Goal: Information Seeking & Learning: Find specific fact

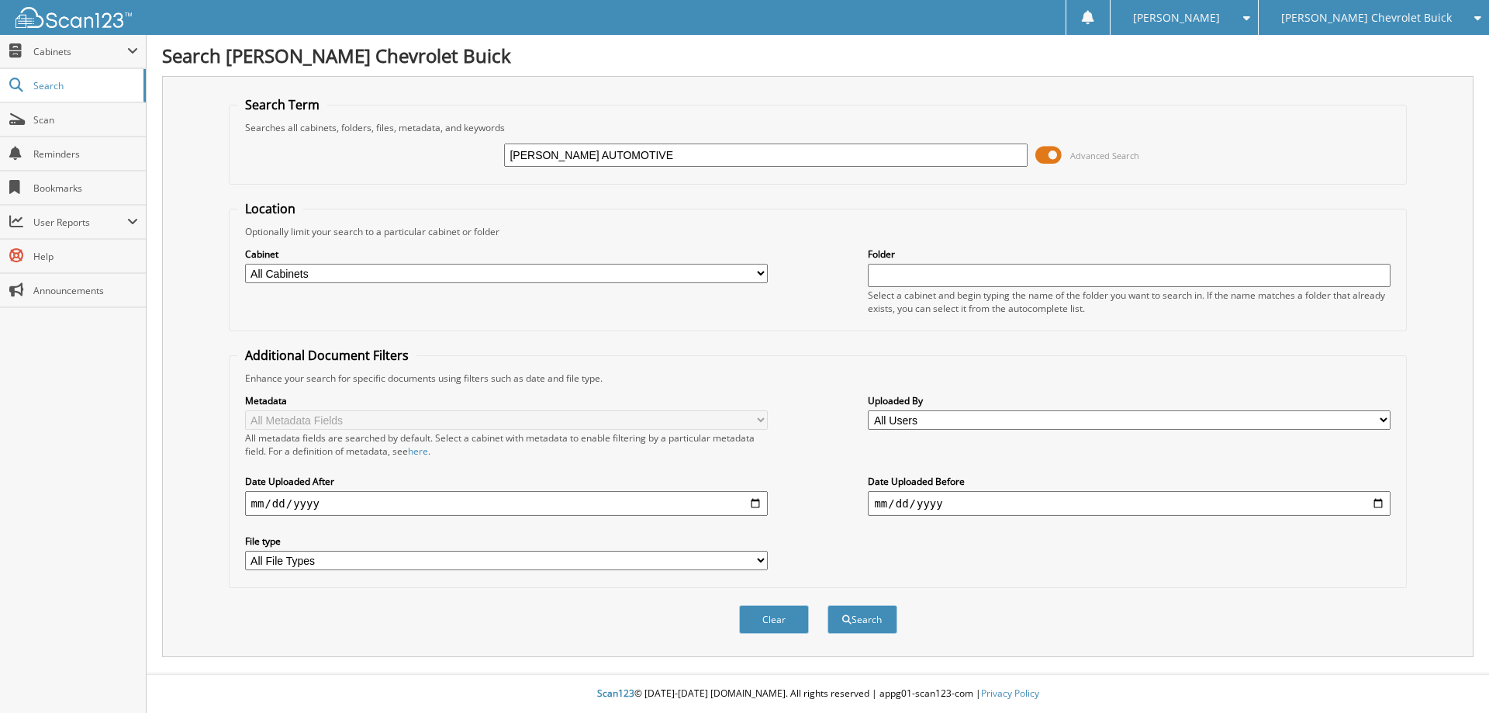
type input "[PERSON_NAME] AUTOMOTIVE"
click at [827, 605] on button "Search" at bounding box center [862, 619] width 70 height 29
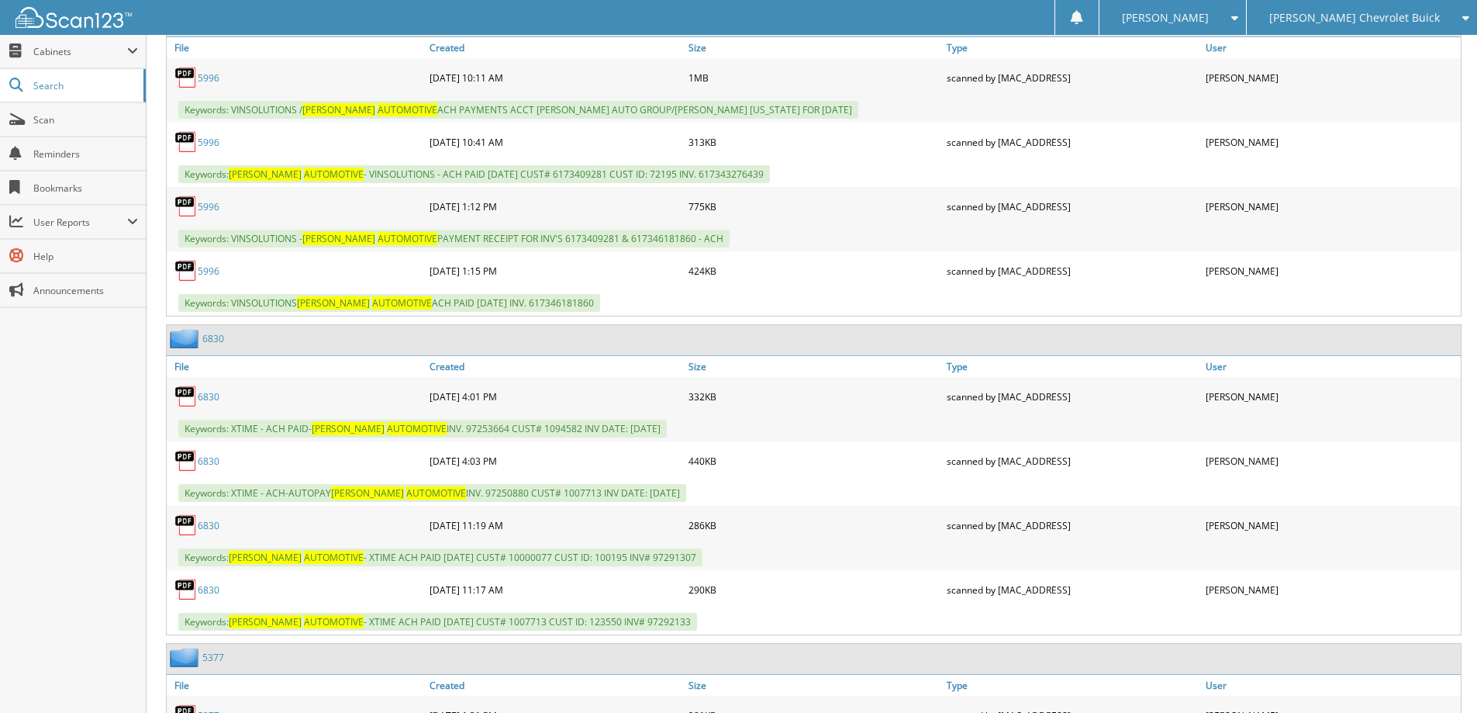
scroll to position [755, 0]
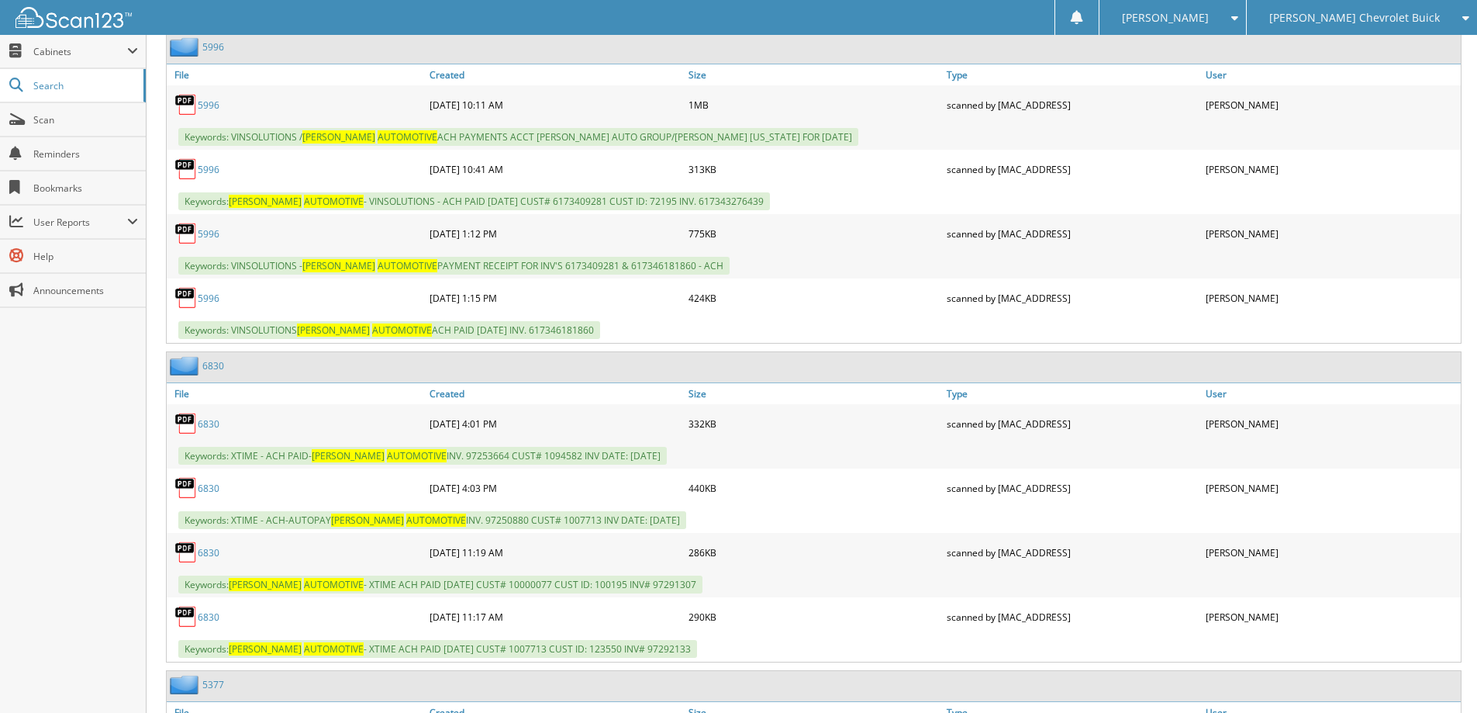
click at [209, 362] on link "6830" at bounding box center [213, 365] width 22 height 13
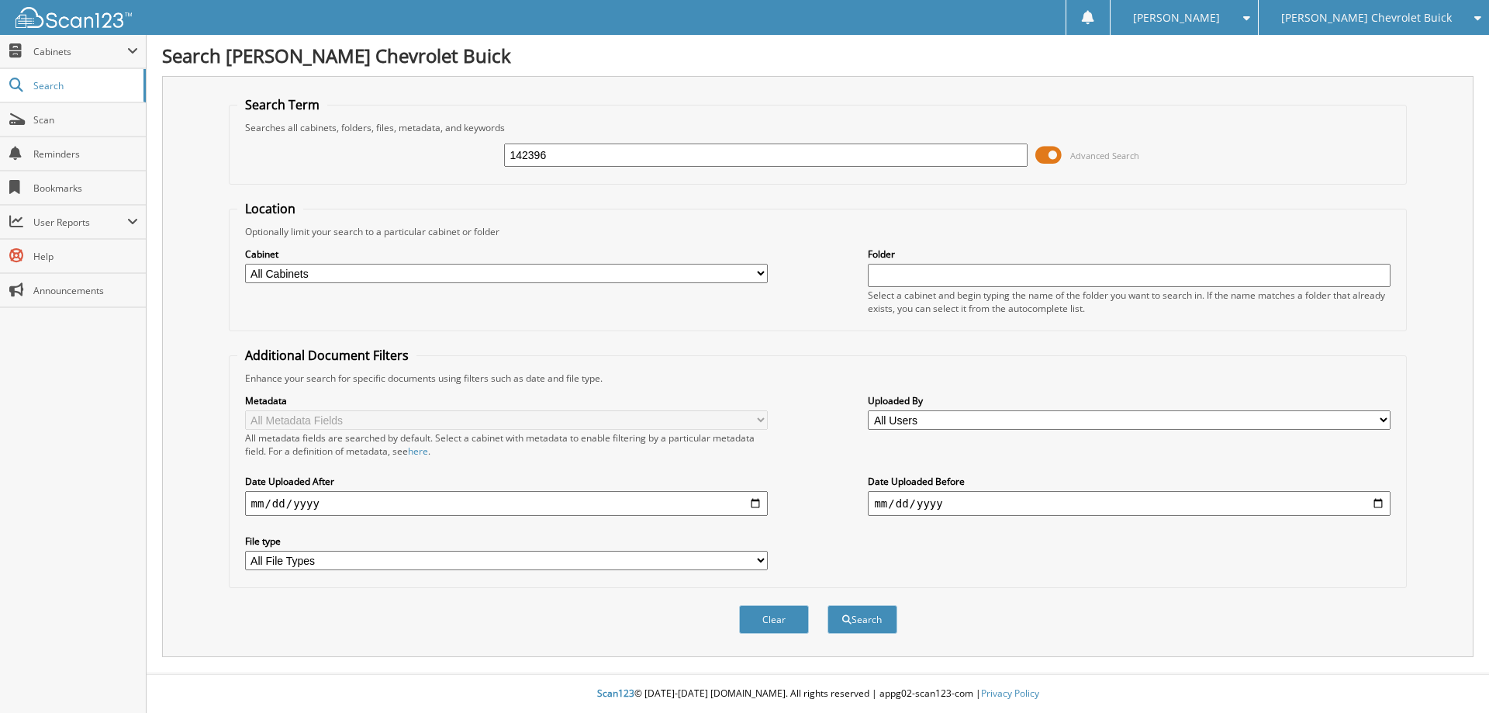
type input "142396"
click at [827, 605] on button "Search" at bounding box center [862, 619] width 70 height 29
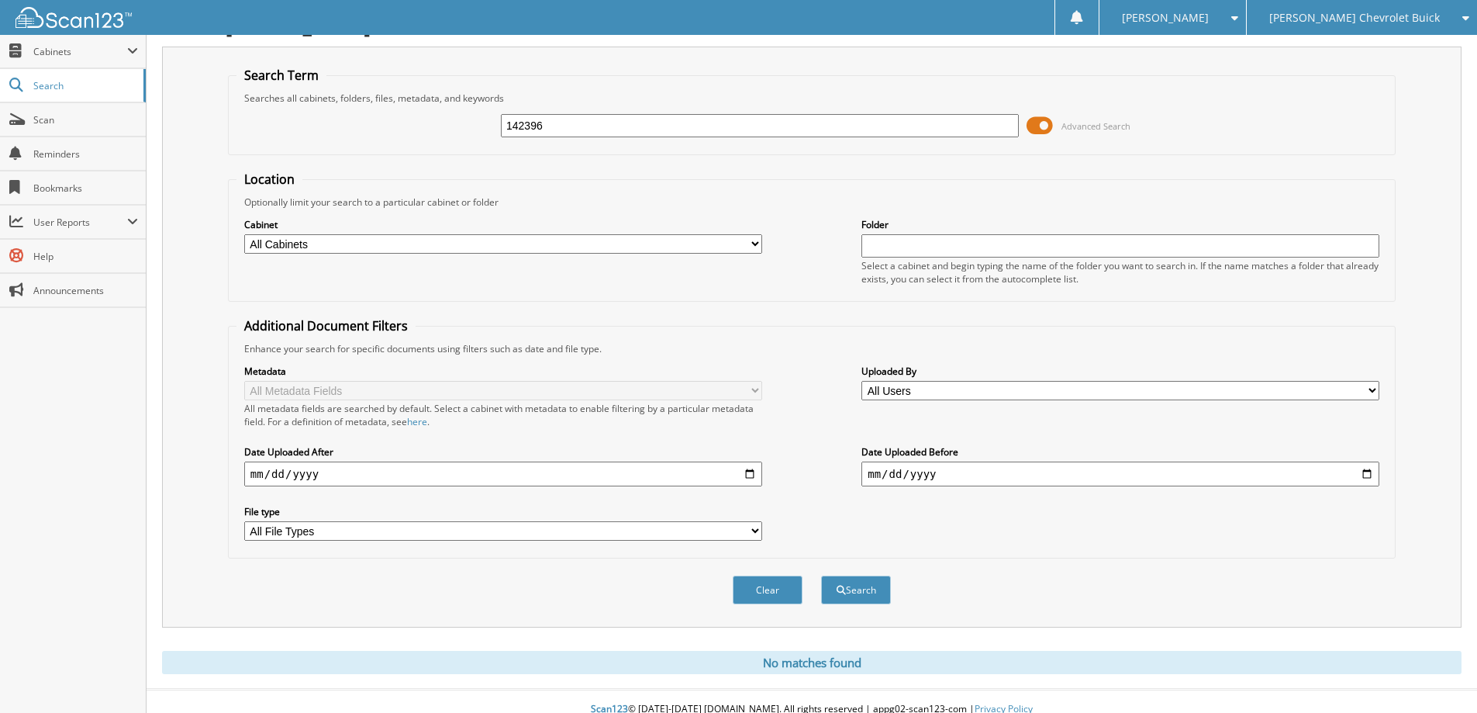
scroll to position [46, 0]
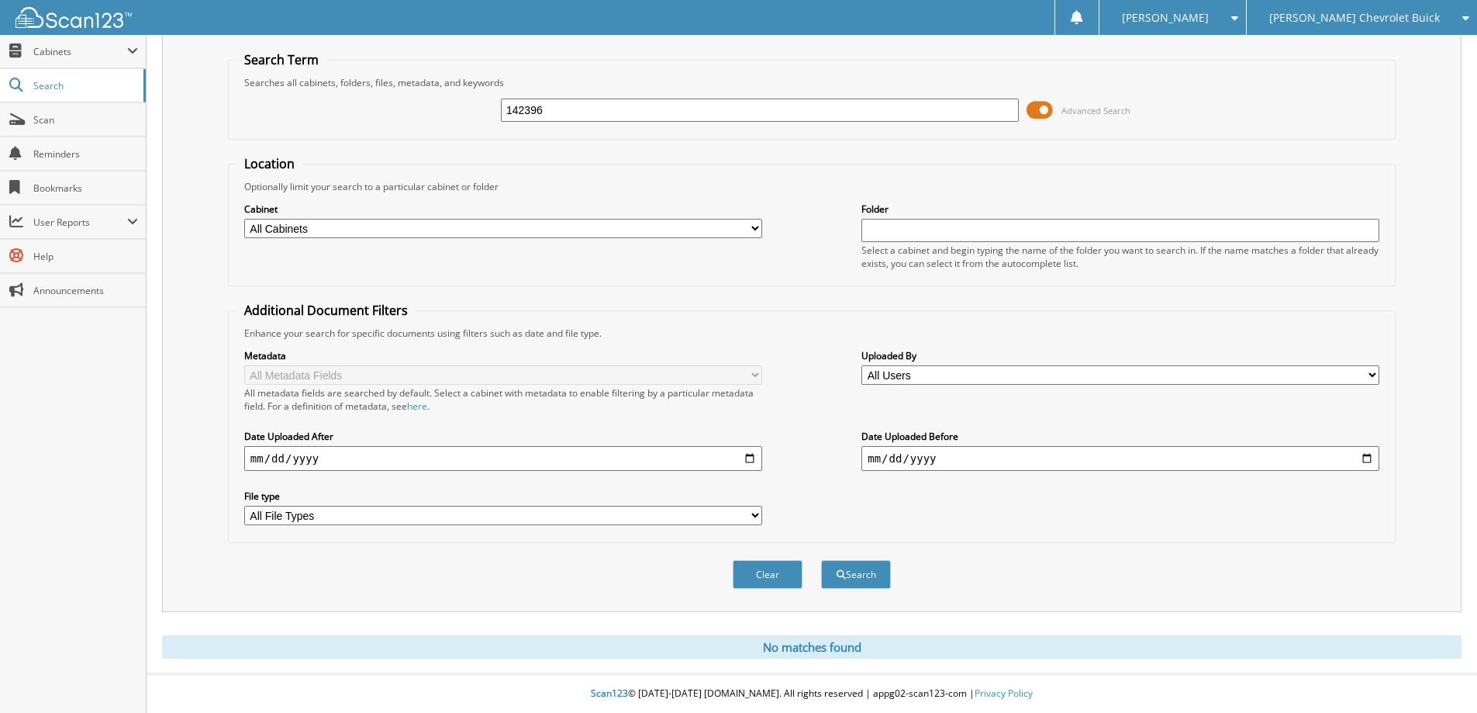
drag, startPoint x: 555, startPoint y: 109, endPoint x: 427, endPoint y: 116, distance: 128.2
click at [427, 116] on div "142396 Advanced Search" at bounding box center [812, 110] width 1151 height 42
type input "3513602099"
click at [821, 560] on button "Search" at bounding box center [856, 574] width 70 height 29
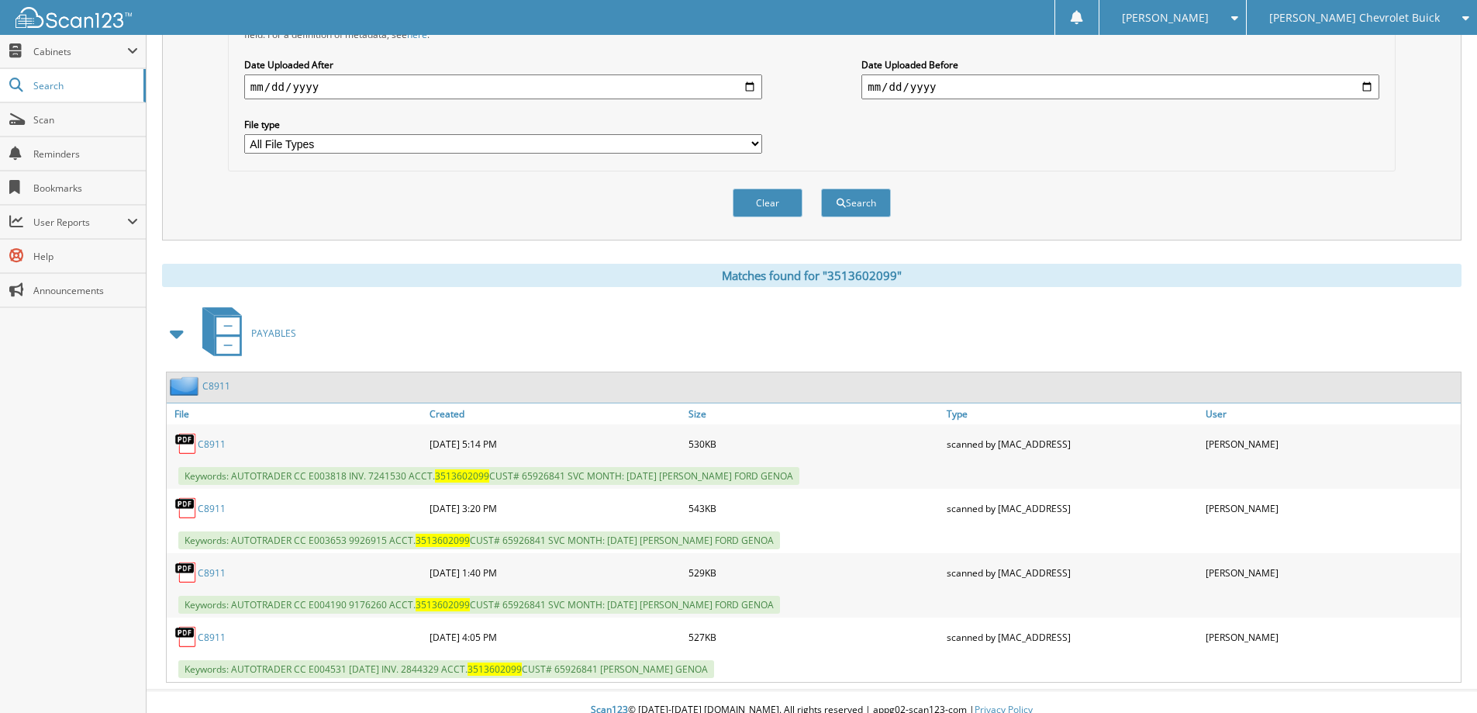
scroll to position [434, 0]
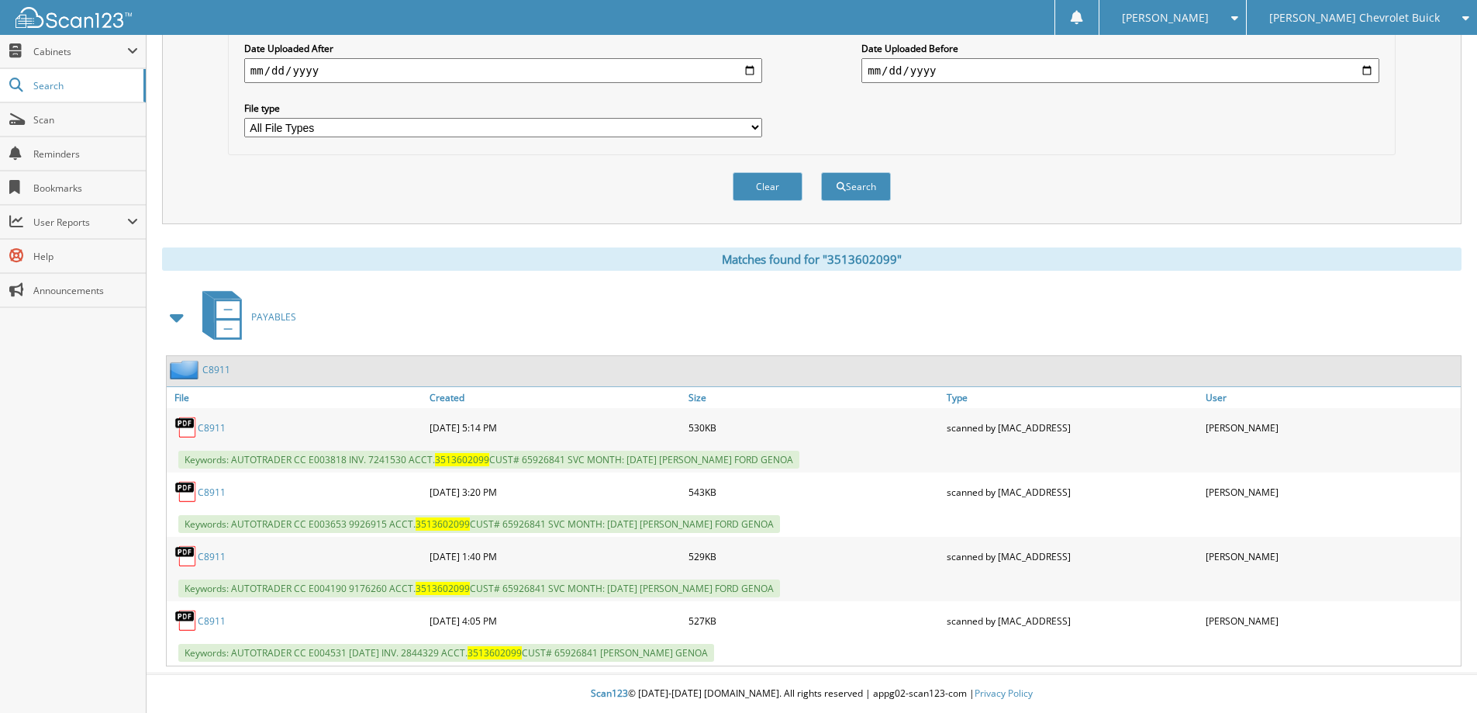
click at [212, 371] on link "C8911" at bounding box center [216, 369] width 28 height 13
